Goal: Information Seeking & Learning: Learn about a topic

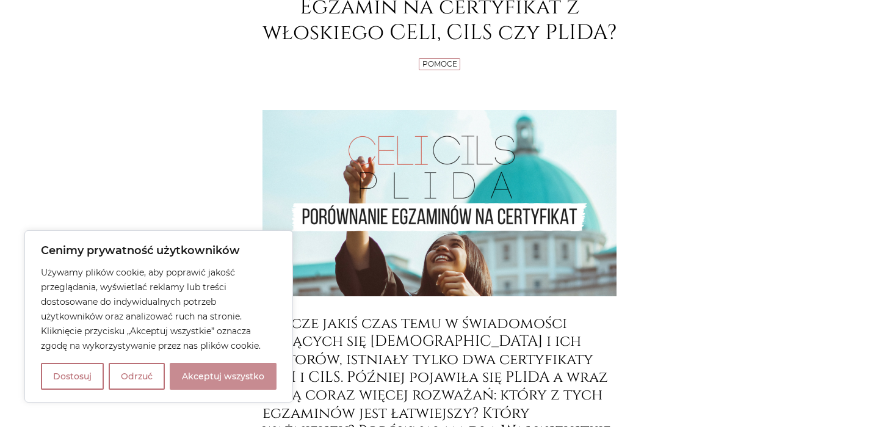
scroll to position [206, 0]
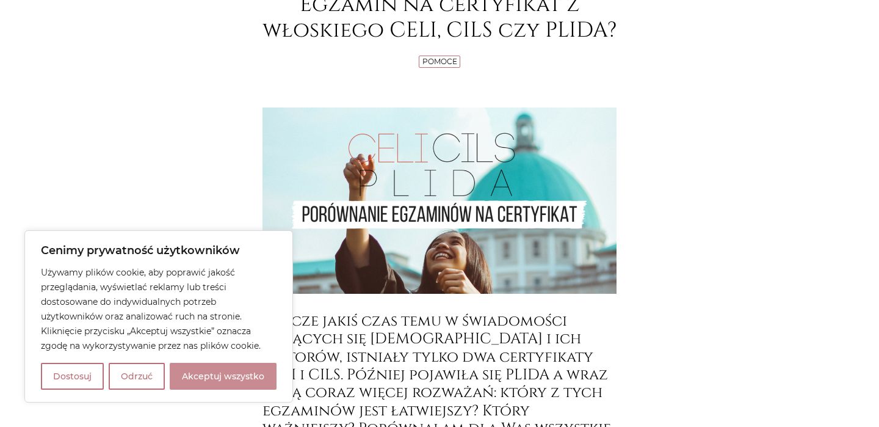
click at [242, 372] on button "Akceptuj wszystko" at bounding box center [223, 375] width 107 height 27
checkbox input "true"
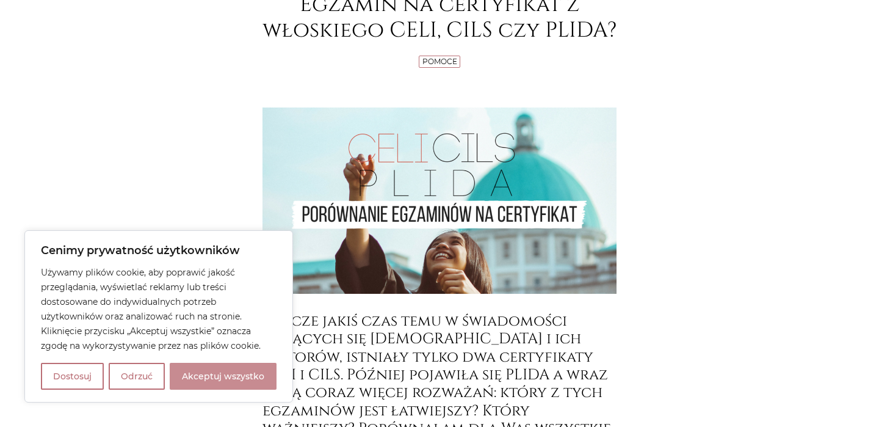
checkbox input "true"
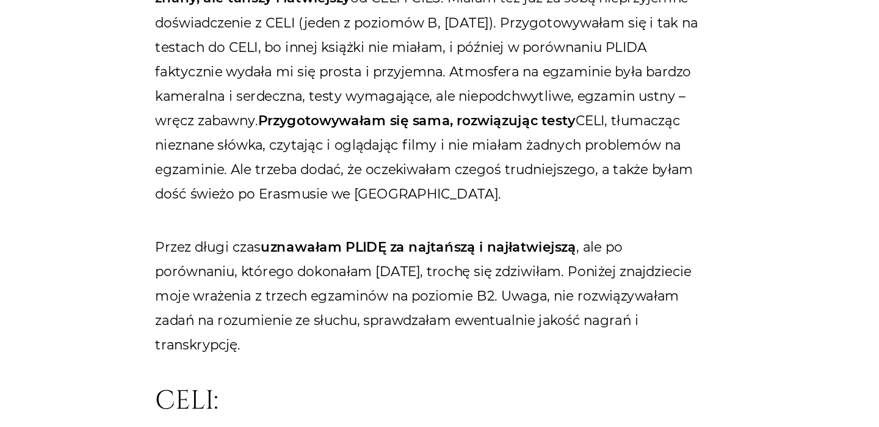
scroll to position [816, 0]
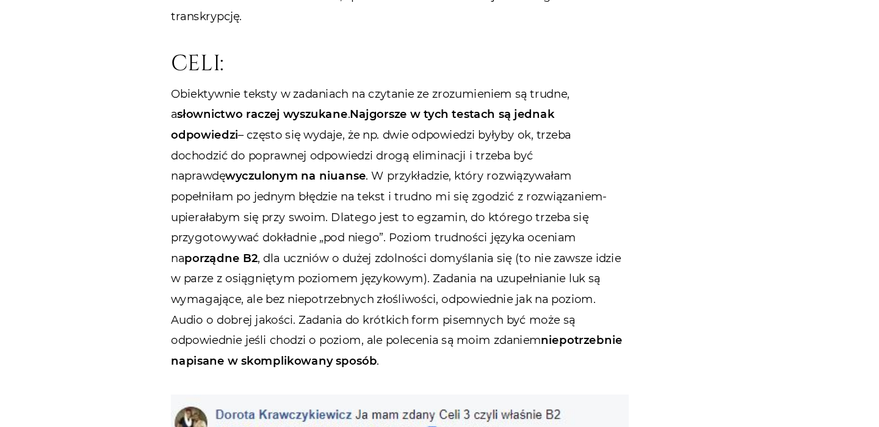
scroll to position [970, 0]
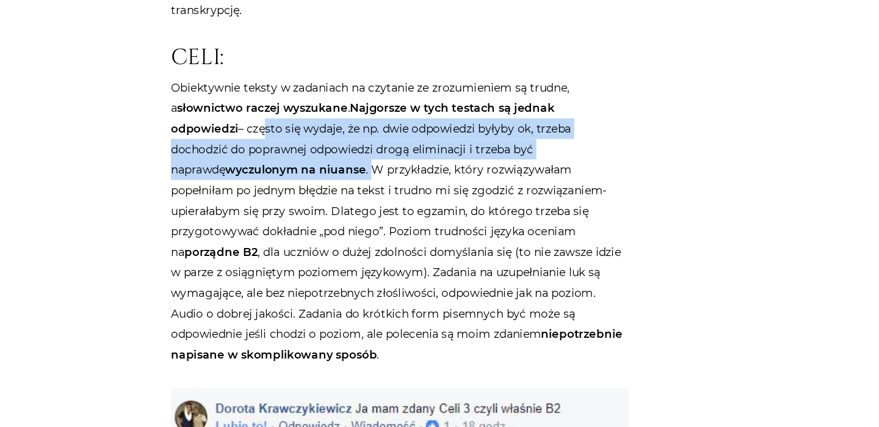
drag, startPoint x: 140, startPoint y: 78, endPoint x: 170, endPoint y: 107, distance: 41.4
click at [262, 156] on p "Obiektywnie teksty w zadaniach na czytanie ze zrozumieniem są trudne, a słownic…" at bounding box center [439, 267] width 354 height 222
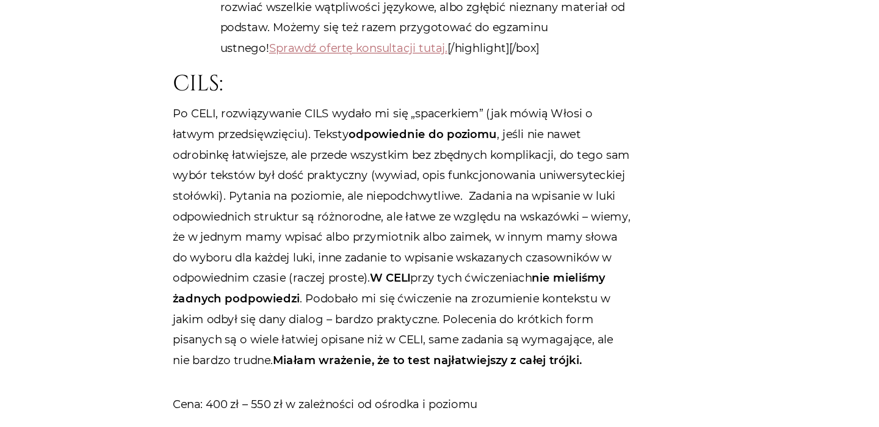
scroll to position [1733, 0]
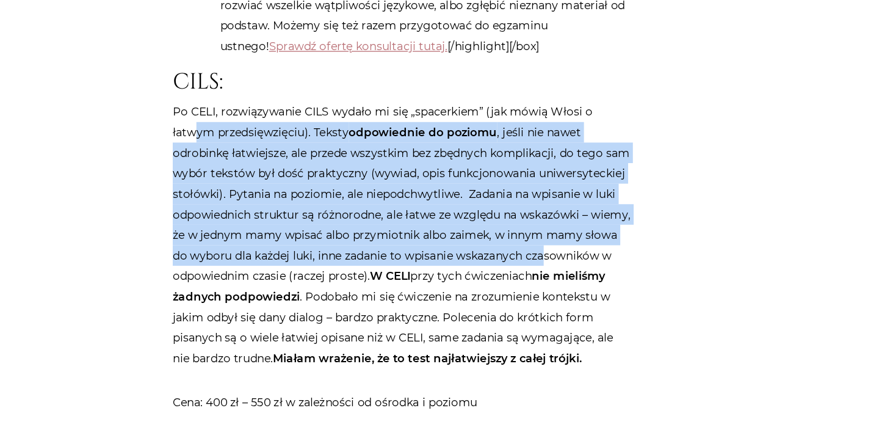
drag, startPoint x: 152, startPoint y: 65, endPoint x: 146, endPoint y: 174, distance: 108.8
click at [262, 175] on p "Po CELI, rozwiązywanie CILS wydało mi się „spacerkiem” (jak mówią Włosi o łatwy…" at bounding box center [439, 278] width 354 height 206
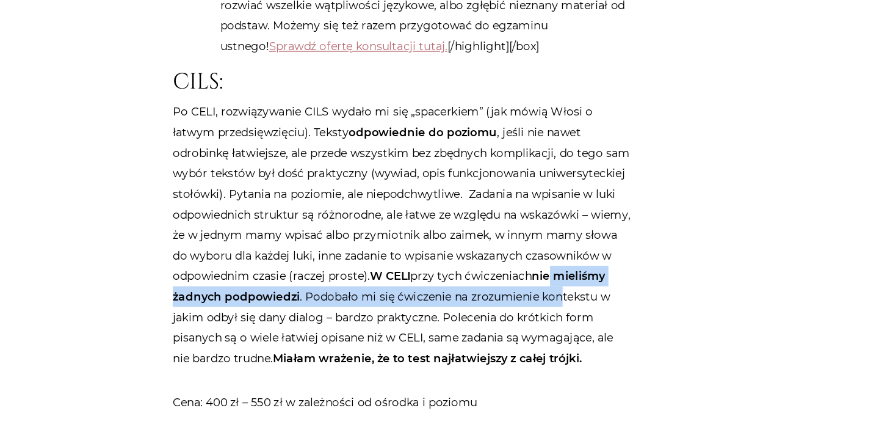
drag, startPoint x: 147, startPoint y: 187, endPoint x: 148, endPoint y: 203, distance: 15.3
click at [262, 203] on p "Po CELI, rozwiązywanie CILS wydało mi się „spacerkiem” (jak mówią Włosi o łatwy…" at bounding box center [439, 278] width 354 height 206
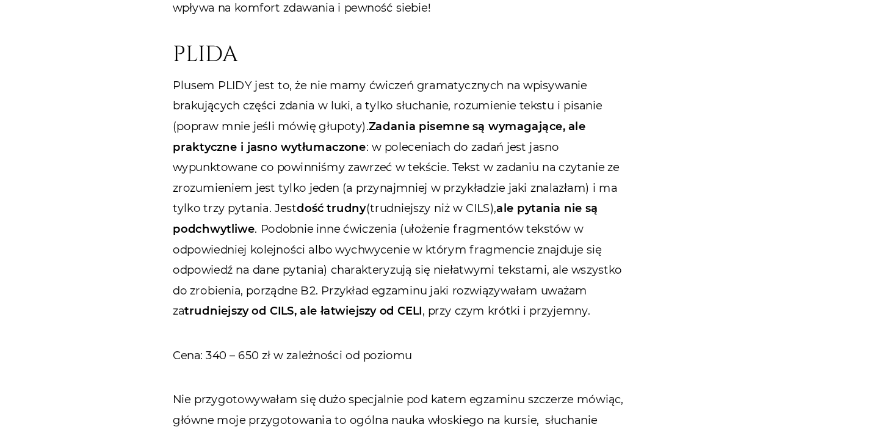
scroll to position [2185, 0]
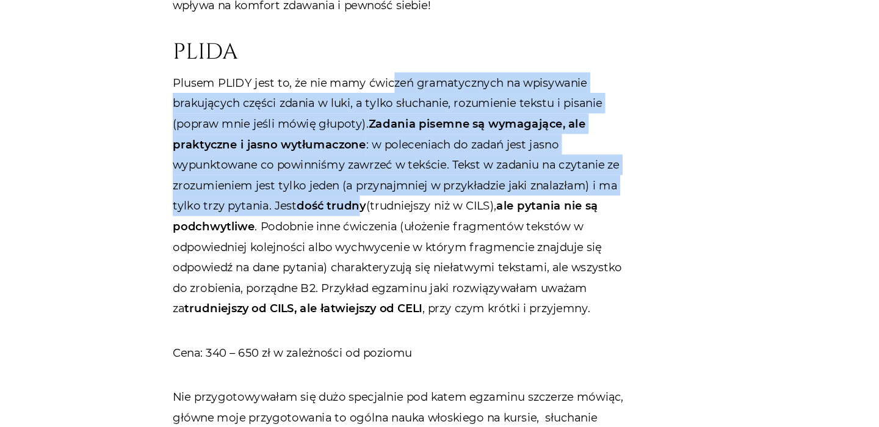
drag, startPoint x: 303, startPoint y: 43, endPoint x: 275, endPoint y: 134, distance: 95.3
click at [275, 153] on p "Plusem PLIDY jest to, że nie mamy ćwiczeń gramatycznych na wpisywanie brakujący…" at bounding box center [439, 248] width 354 height 190
click at [358, 250] on strong "dość trudny" at bounding box center [385, 255] width 54 height 11
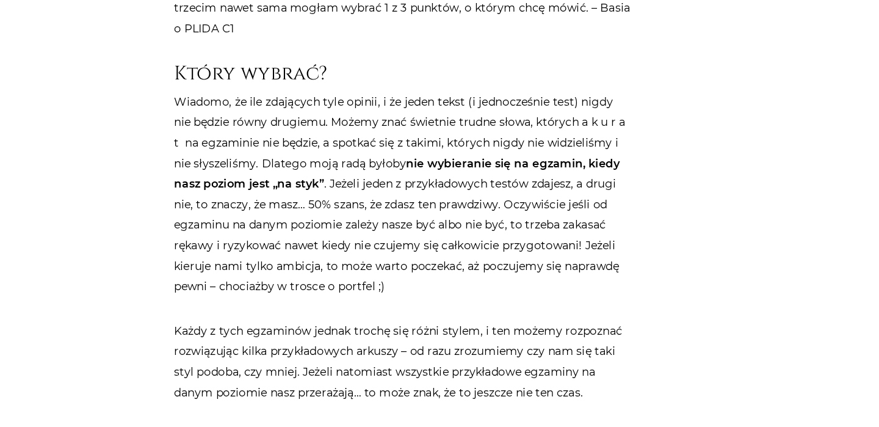
scroll to position [2837, 0]
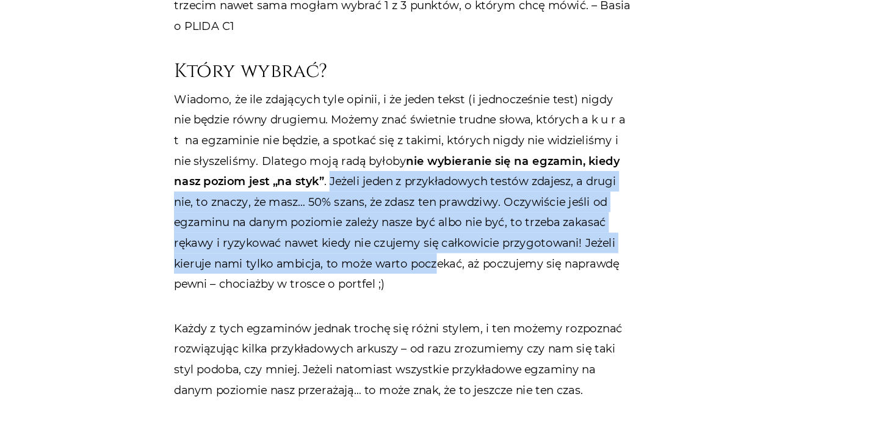
drag, startPoint x: 233, startPoint y: 117, endPoint x: 301, endPoint y: 178, distance: 92.5
click at [301, 178] on p "Wiadomo, że ile zdających tyle opinii, i że jeden tekst (i jednocześnie test) n…" at bounding box center [439, 244] width 354 height 159
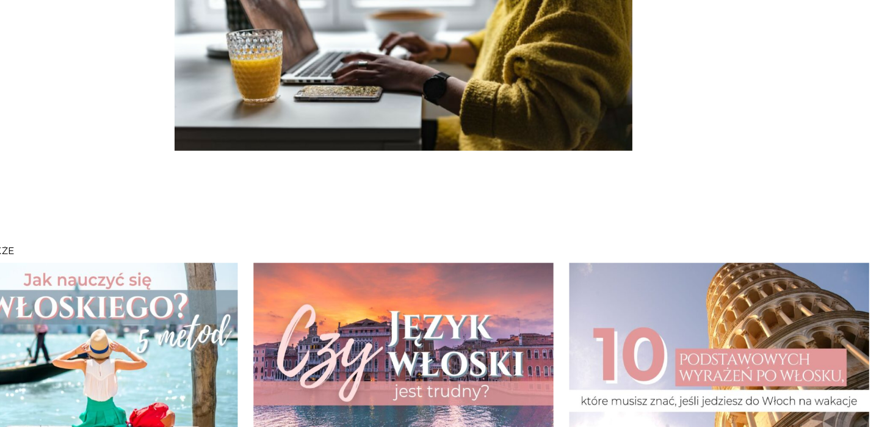
scroll to position [3405, 0]
